Goal: Find contact information: Find contact information

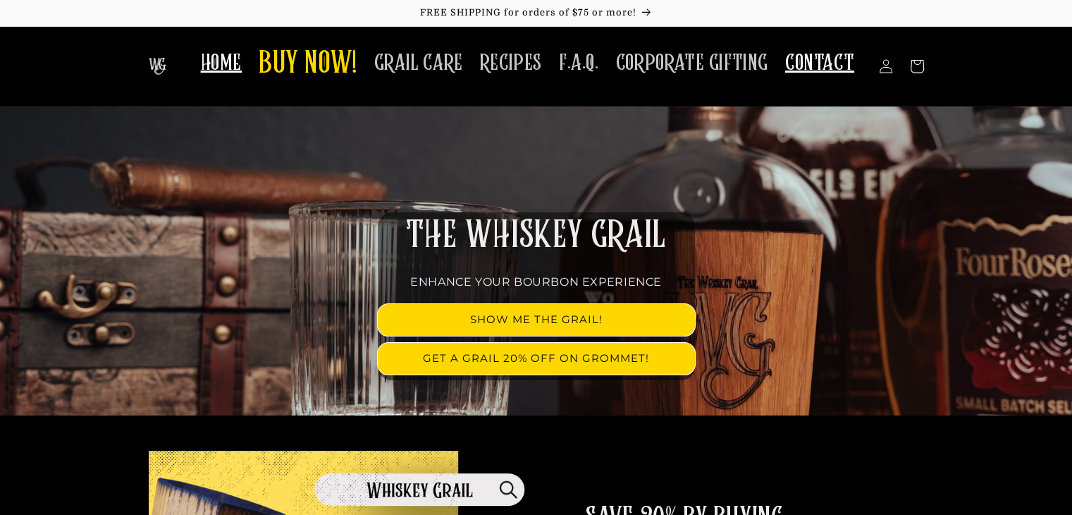
click at [816, 64] on span "CONTACT" at bounding box center [819, 62] width 69 height 27
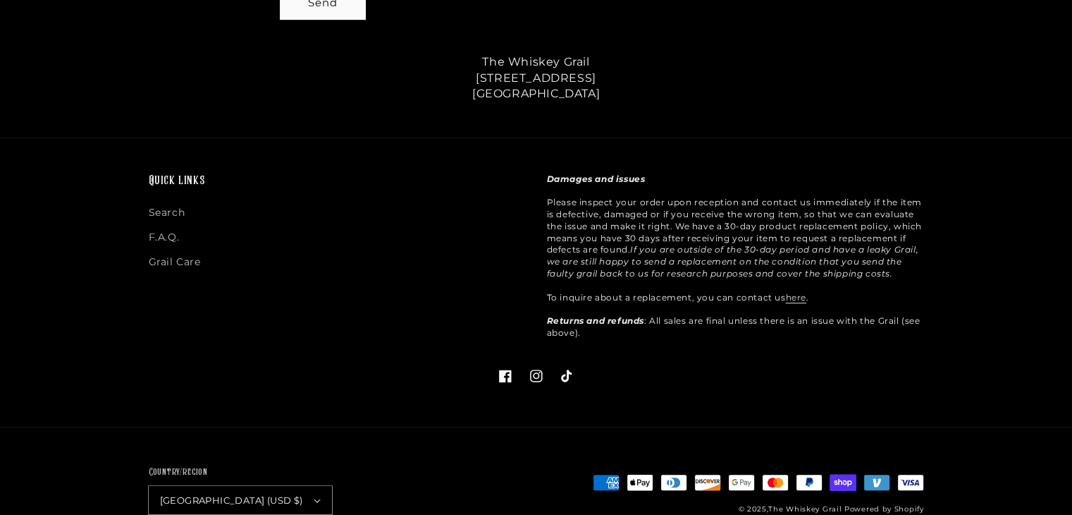
scroll to position [836, 0]
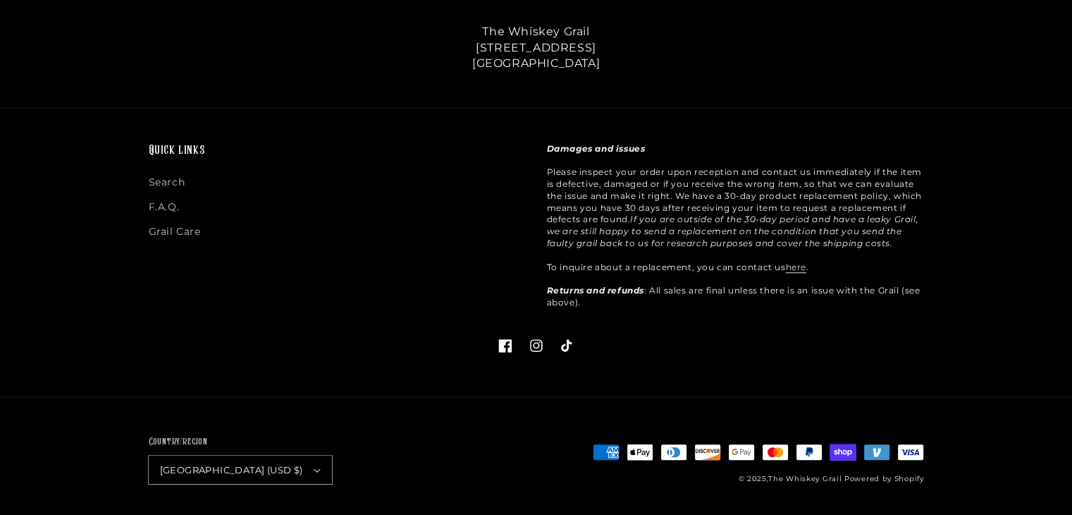
click at [502, 339] on icon at bounding box center [504, 345] width 13 height 13
